Goal: Information Seeking & Learning: Learn about a topic

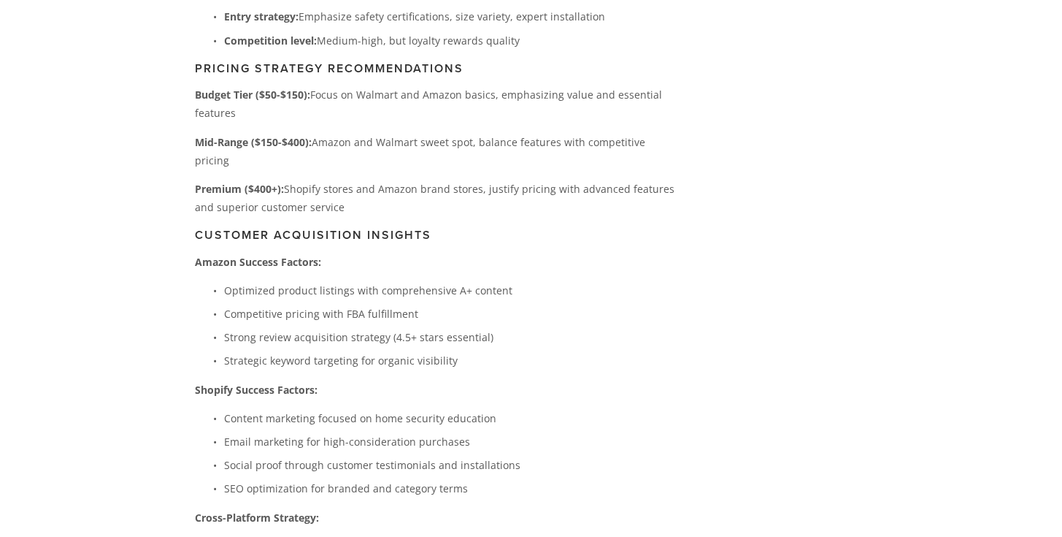
scroll to position [2058, 0]
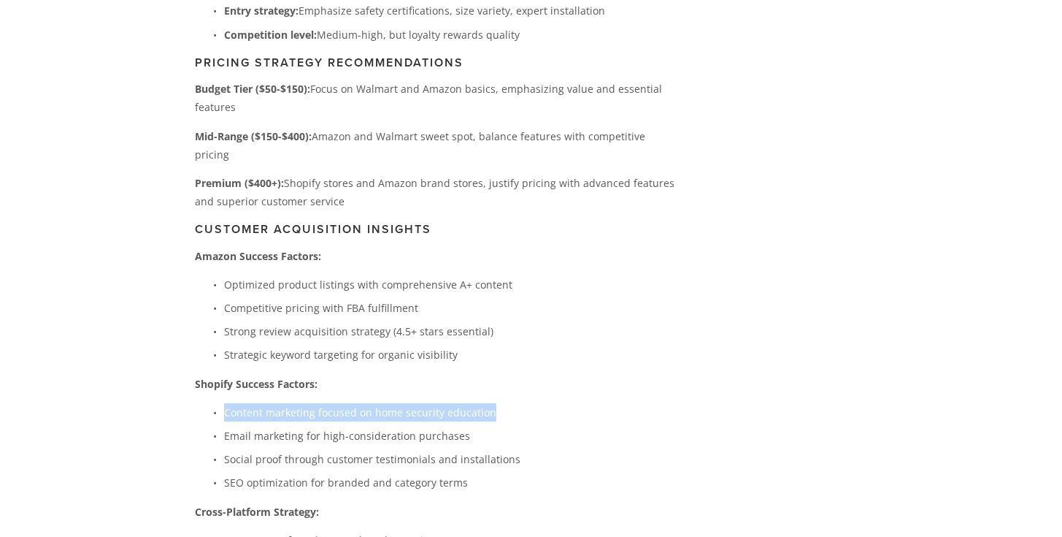
drag, startPoint x: 226, startPoint y: 319, endPoint x: 497, endPoint y: 318, distance: 271.6
click at [497, 403] on p "Content marketing focused on home security education" at bounding box center [453, 412] width 458 height 18
copy p "Content marketing focused on home security education"
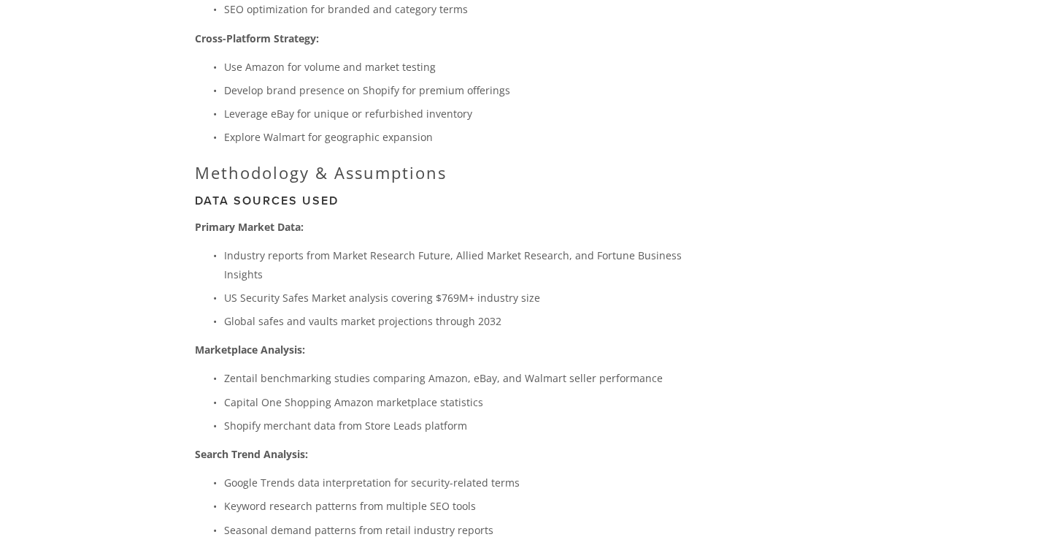
scroll to position [2563, 0]
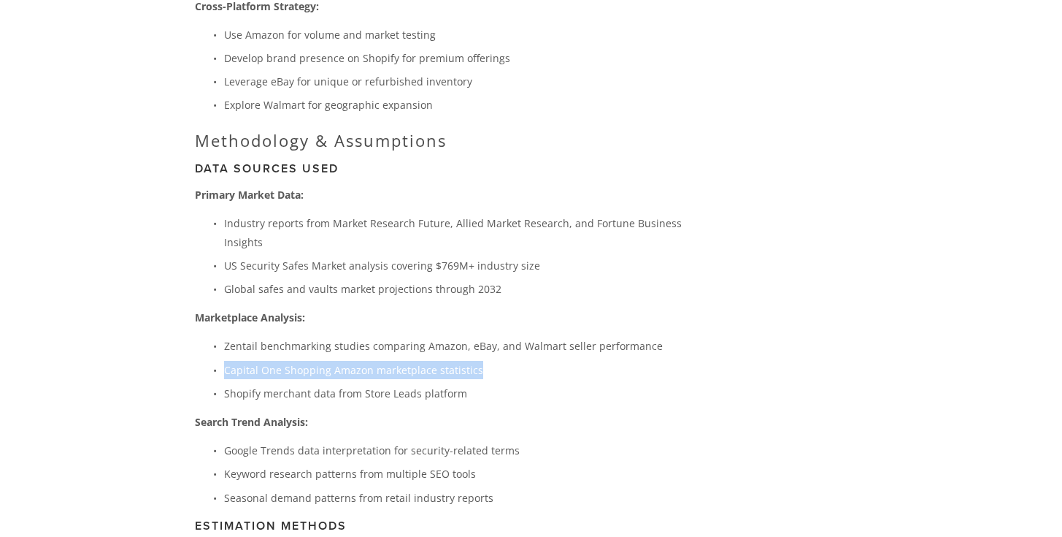
drag, startPoint x: 225, startPoint y: 280, endPoint x: 478, endPoint y: 281, distance: 253.3
click at [478, 361] on p "Capital One Shopping Amazon marketplace statistics" at bounding box center [453, 370] width 458 height 18
copy p "Capital One Shopping Amazon marketplace statistics"
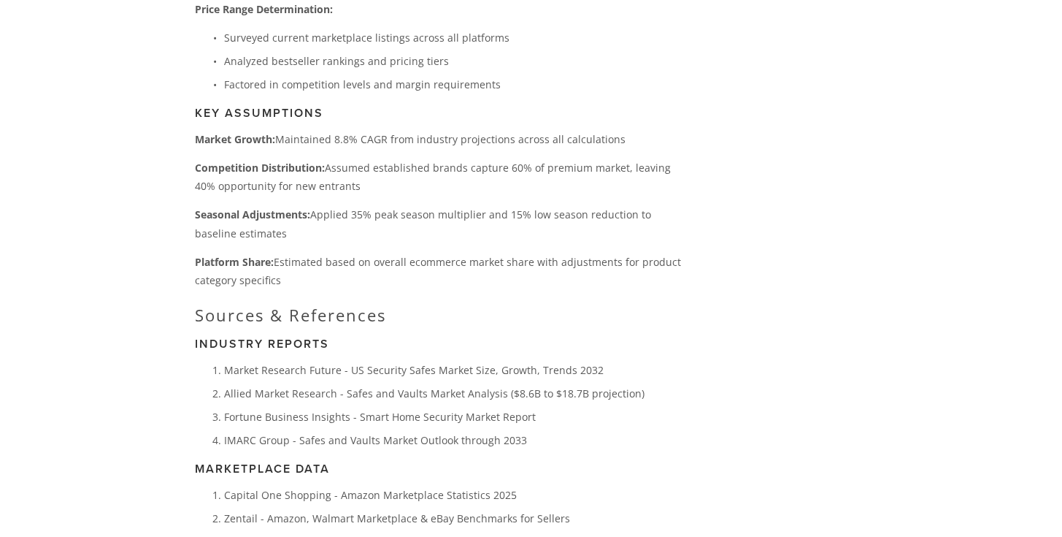
scroll to position [3218, 0]
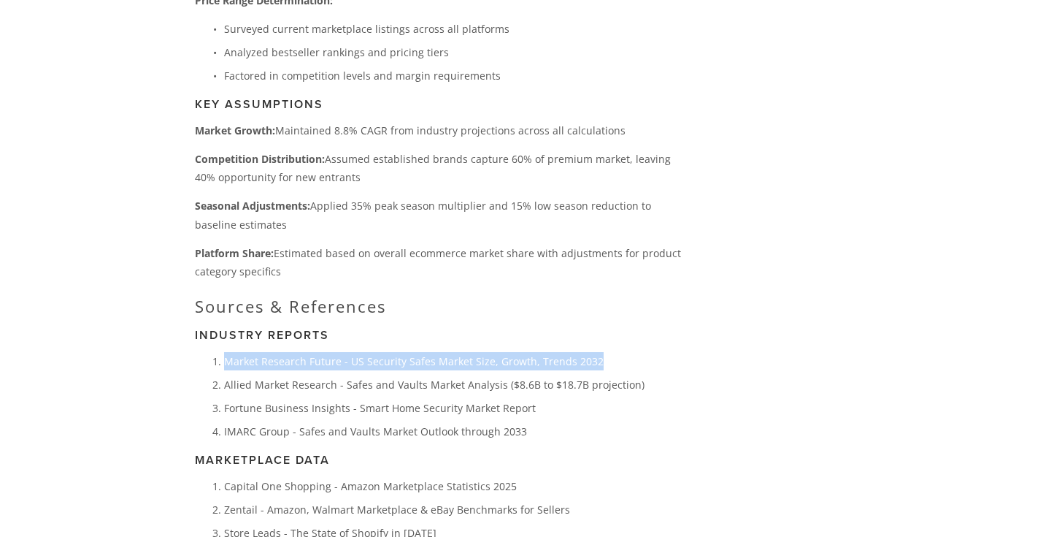
drag, startPoint x: 224, startPoint y: 269, endPoint x: 633, endPoint y: 266, distance: 408.8
click at [633, 352] on p "Market Research Future - US Security Safes Market Size, Growth, Trends 2032" at bounding box center [453, 361] width 458 height 18
copy p "Market Research Future - US Security Safes Market Size, Growth, Trends 2032"
click at [503, 352] on p "Market Research Future - US Security Safes Market Size, Growth, Trends 2032" at bounding box center [453, 361] width 458 height 18
drag, startPoint x: 347, startPoint y: 269, endPoint x: 599, endPoint y: 274, distance: 251.9
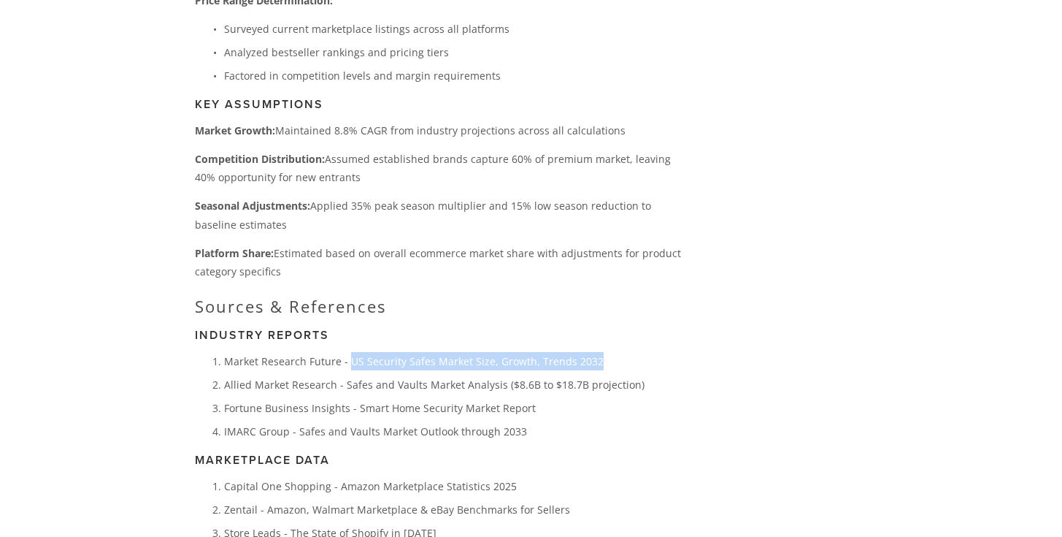
click at [599, 352] on p "Market Research Future - US Security Safes Market Size, Growth, Trends 2032" at bounding box center [453, 361] width 458 height 18
copy p "US Security Safes Market Size, Growth, Trends 2032"
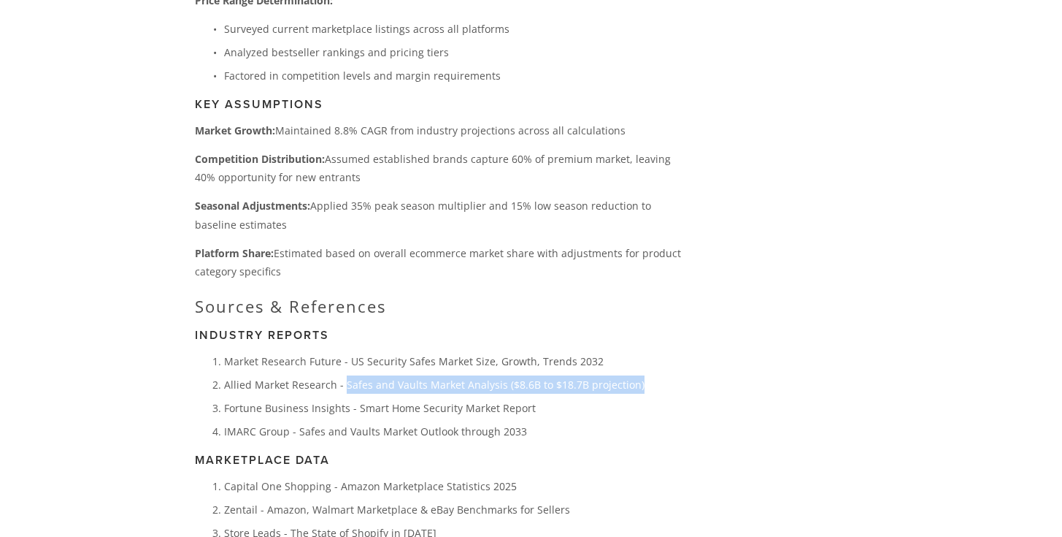
drag, startPoint x: 342, startPoint y: 291, endPoint x: 644, endPoint y: 294, distance: 302.2
click at [644, 375] on p "Allied Market Research - Safes and Vaults Market Analysis ($8.6B to $18.7B proj…" at bounding box center [453, 384] width 458 height 18
copy p "Safes and Vaults Market Analysis ($8.6B to $18.7B projection)"
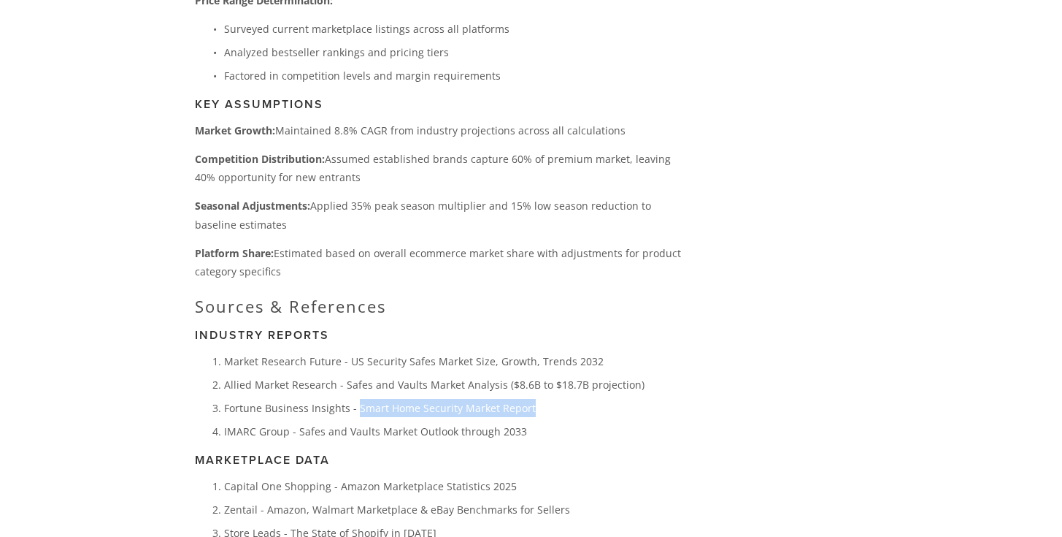
drag, startPoint x: 355, startPoint y: 317, endPoint x: 537, endPoint y: 320, distance: 181.1
click at [537, 399] on p "Fortune Business Insights - Smart Home Security Market Report" at bounding box center [453, 408] width 458 height 18
copy p "Smart Home Security Market Report"
click at [102, 331] on div "About Categories Auto Parts Electronics Fashion Home & Garden" at bounding box center [531, 534] width 1062 height 7429
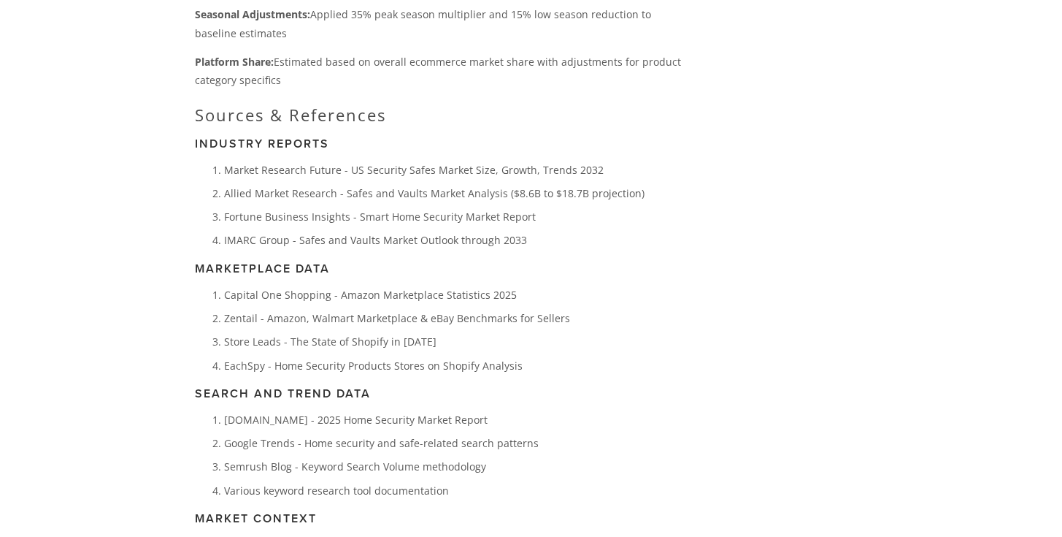
scroll to position [3411, 0]
